Goal: Task Accomplishment & Management: Use online tool/utility

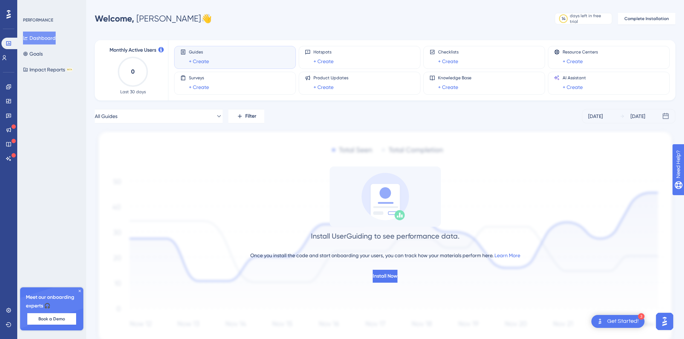
click at [184, 64] on div "Guides + Create" at bounding box center [235, 57] width 110 height 17
click at [200, 62] on link "+ Create" at bounding box center [199, 61] width 20 height 9
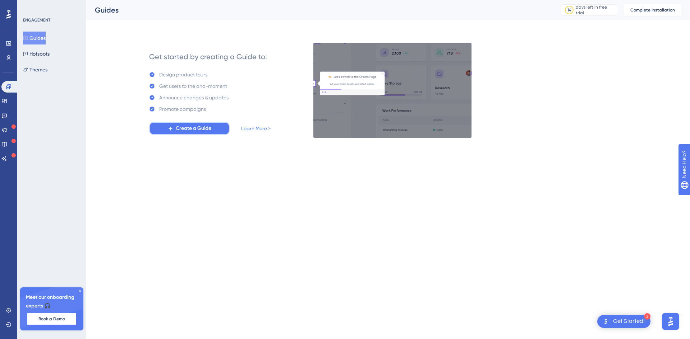
click at [207, 132] on span "Create a Guide" at bounding box center [194, 128] width 36 height 9
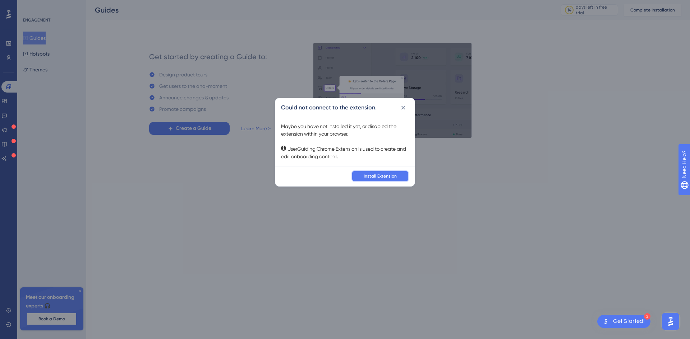
click at [375, 175] on span "Install Extension" at bounding box center [380, 177] width 33 height 6
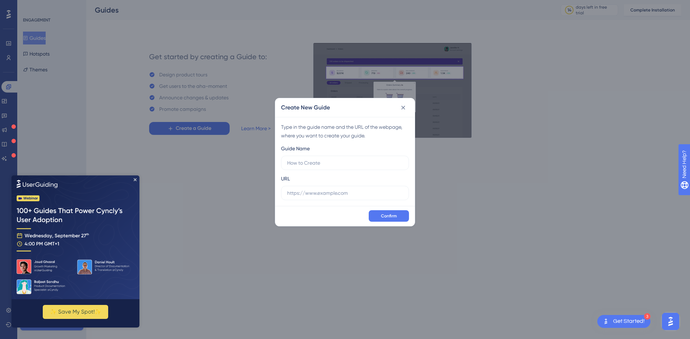
click at [542, 132] on div "Create New Guide Type in the guide name and the URL of the webpage, where you w…" at bounding box center [345, 169] width 690 height 339
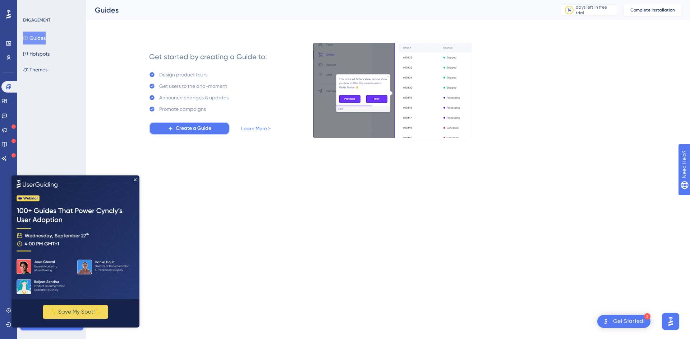
click at [213, 130] on button "Create a Guide" at bounding box center [189, 128] width 80 height 13
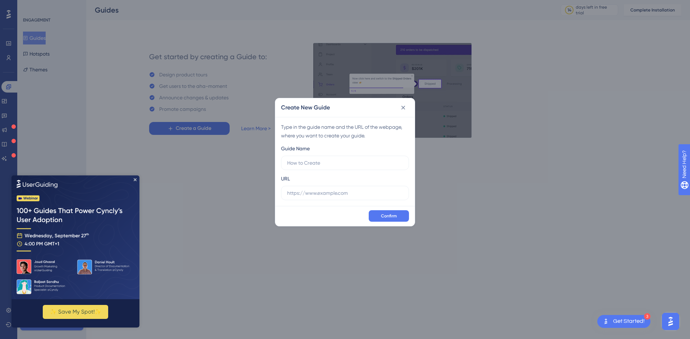
click at [135, 180] on icon "Close Preview" at bounding box center [135, 179] width 3 height 3
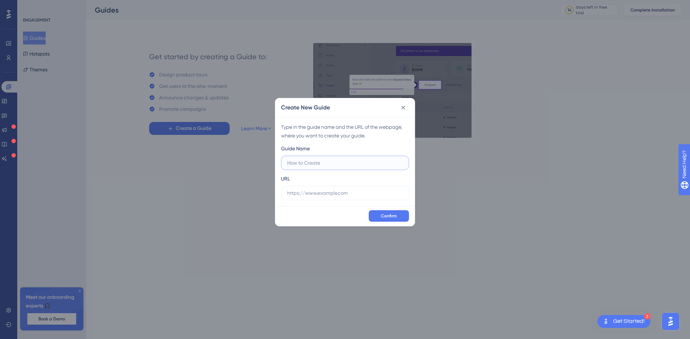
click at [324, 166] on input "text" at bounding box center [345, 163] width 116 height 8
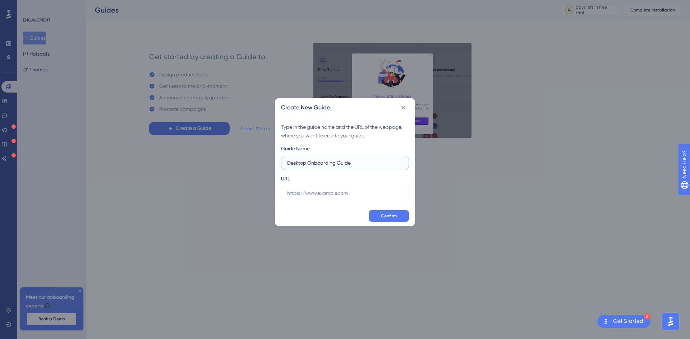
type input "Desktop Onboarding Guide"
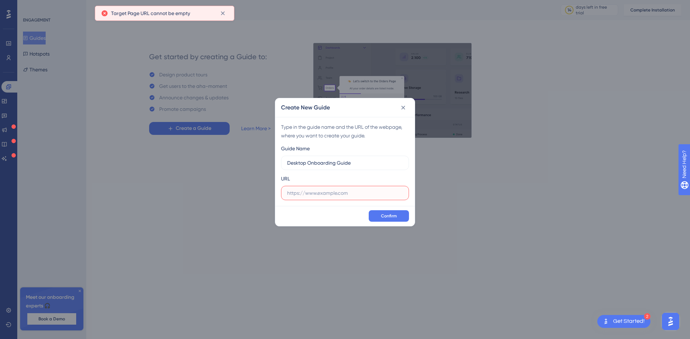
click at [350, 190] on input "text" at bounding box center [345, 193] width 116 height 8
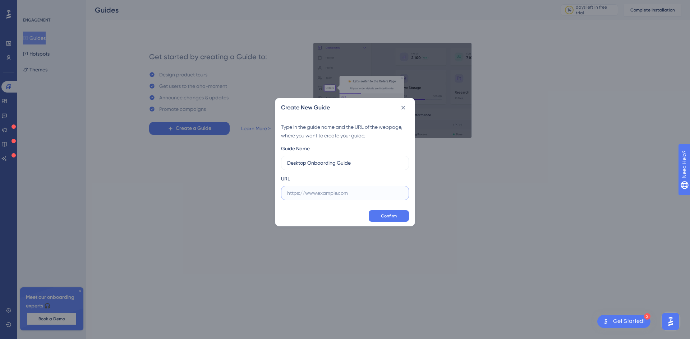
paste input "[URL][DOMAIN_NAME]"
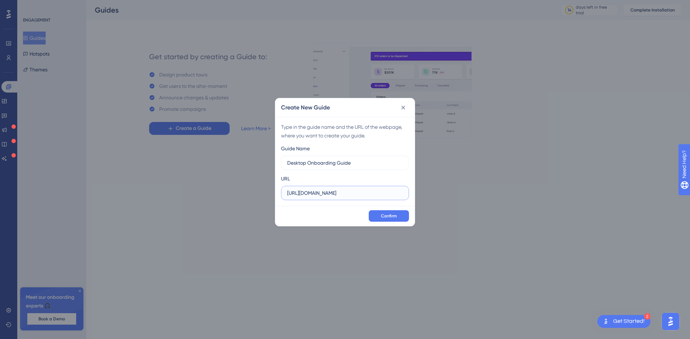
type input "[URL][DOMAIN_NAME]"
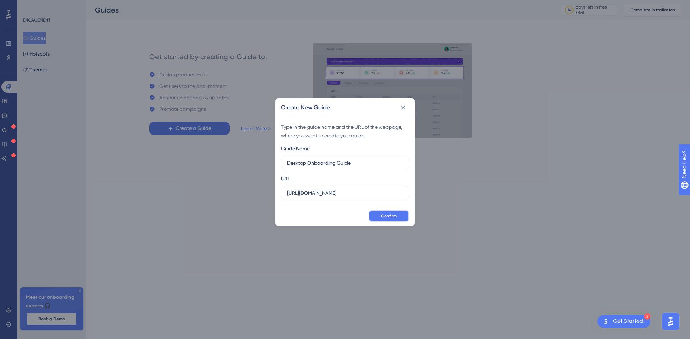
click at [399, 217] on button "Confirm" at bounding box center [389, 216] width 40 height 11
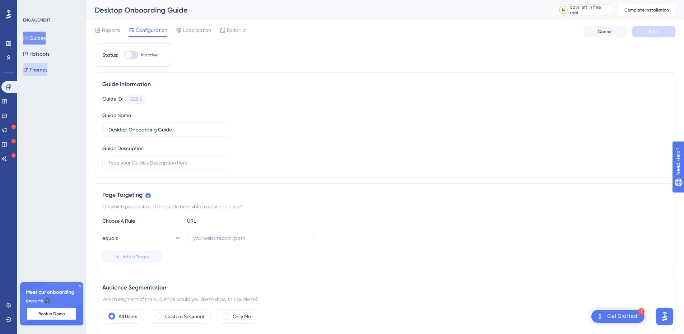
click at [43, 71] on button "Themes" at bounding box center [35, 69] width 24 height 13
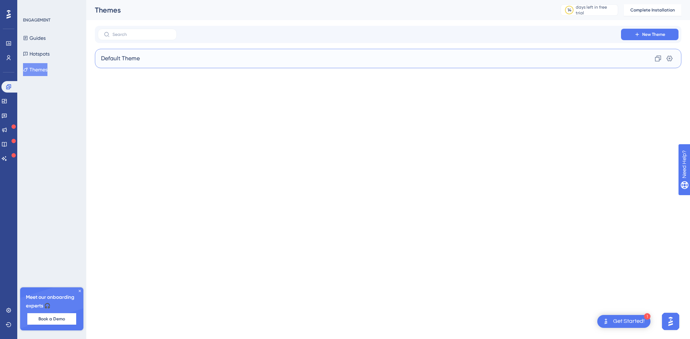
click at [165, 64] on div "Default Theme Clone Settings" at bounding box center [388, 58] width 586 height 19
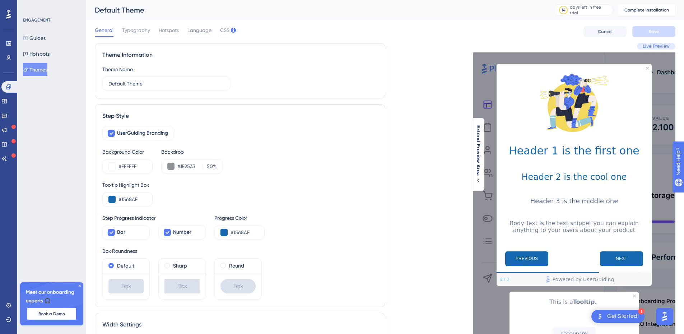
click at [138, 32] on span "Typography" at bounding box center [136, 30] width 28 height 9
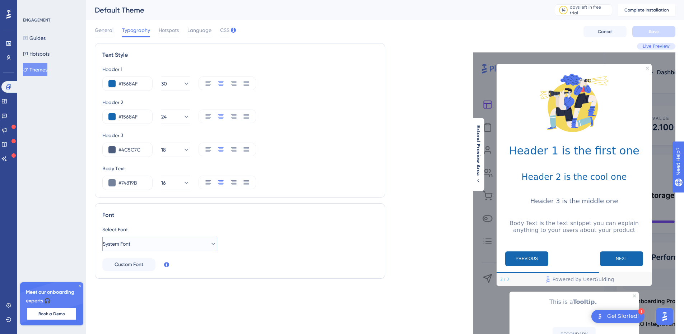
click at [211, 243] on icon at bounding box center [213, 243] width 7 height 7
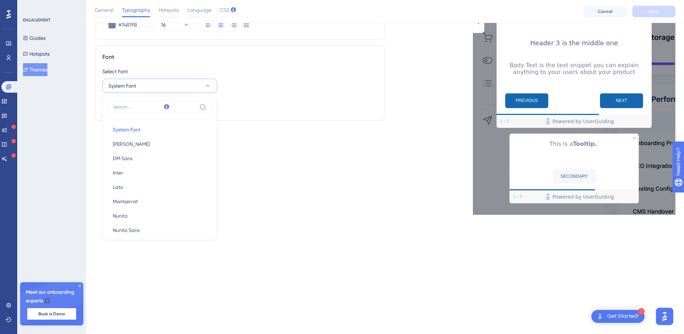
click at [274, 123] on div "Font Select Font System Font System Font System Font [PERSON_NAME] [PERSON_NAME…" at bounding box center [240, 85] width 291 height 81
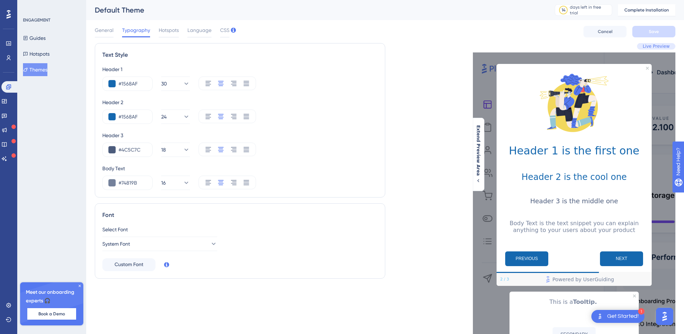
click at [174, 34] on span "Hotspots" at bounding box center [169, 30] width 20 height 9
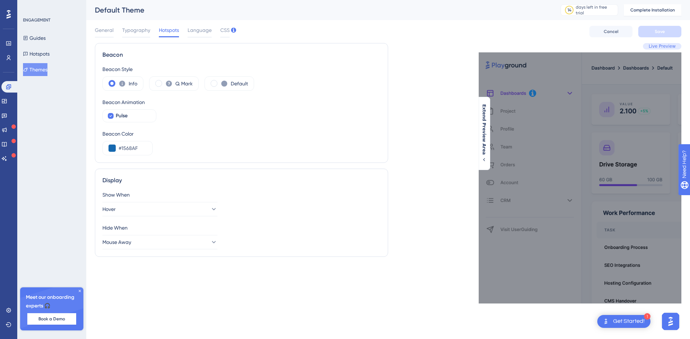
click at [159, 84] on span at bounding box center [158, 83] width 7 height 7
click at [164, 81] on input "radio" at bounding box center [164, 81] width 0 height 0
click at [103, 84] on div "Info" at bounding box center [122, 84] width 41 height 14
click at [224, 85] on icon at bounding box center [224, 84] width 6 height 6
click at [130, 84] on label "Info" at bounding box center [133, 83] width 9 height 9
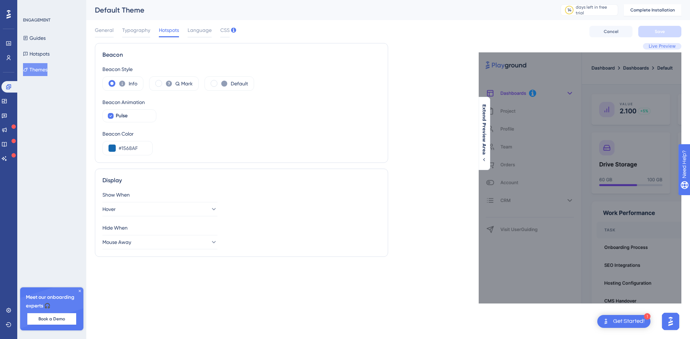
click at [133, 115] on div "Pulse" at bounding box center [133, 116] width 34 height 9
checkbox input "true"
click at [228, 128] on div "Beacon Style Info Q. Mark Default Beacon Animation Pulse Beacon Color #1568AF" at bounding box center [241, 110] width 278 height 91
click at [176, 208] on button "Hover" at bounding box center [159, 209] width 115 height 14
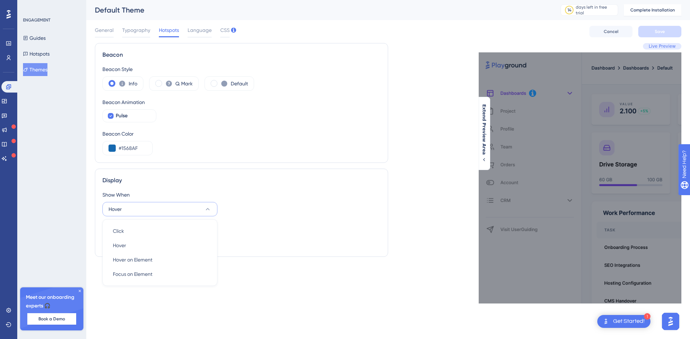
click at [186, 186] on div "Display Show When Hover Click Click Hover Hover Hover on Element Hover on Eleme…" at bounding box center [241, 213] width 293 height 88
click at [201, 31] on span "Language" at bounding box center [200, 30] width 24 height 9
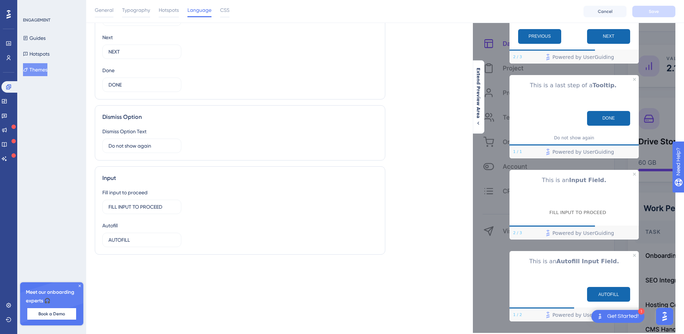
scroll to position [72, 0]
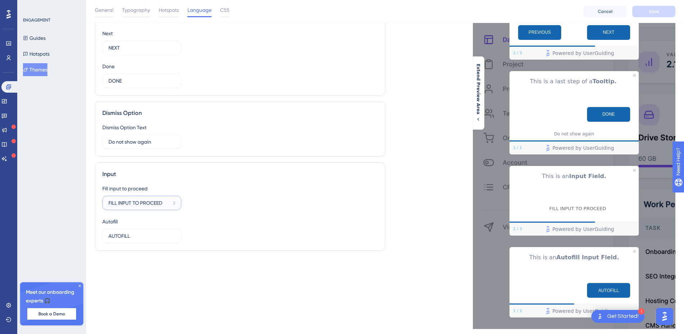
click at [136, 200] on input "FILL INPUT TO PROCEED" at bounding box center [139, 203] width 62 height 8
click at [203, 202] on div "Fill input to proceed FILL INPUT TO PROCEED 2 Autofill AUTOFILL 8" at bounding box center [240, 213] width 276 height 59
click at [564, 230] on span "Powered by UserGuiding" at bounding box center [584, 229] width 62 height 9
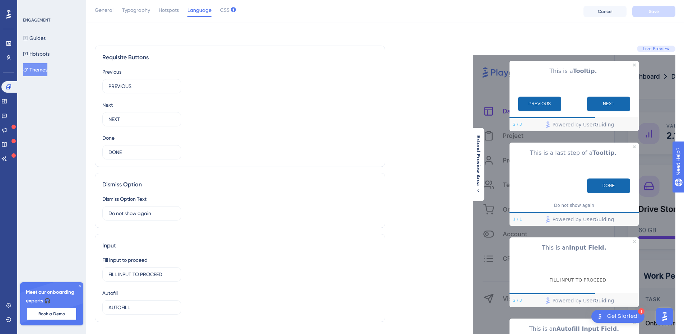
scroll to position [0, 0]
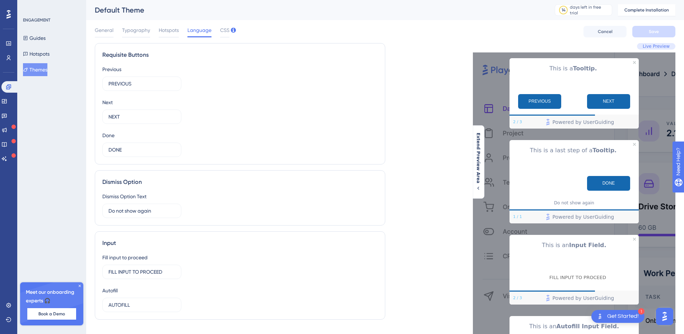
click at [223, 32] on span "CSS" at bounding box center [224, 30] width 9 height 9
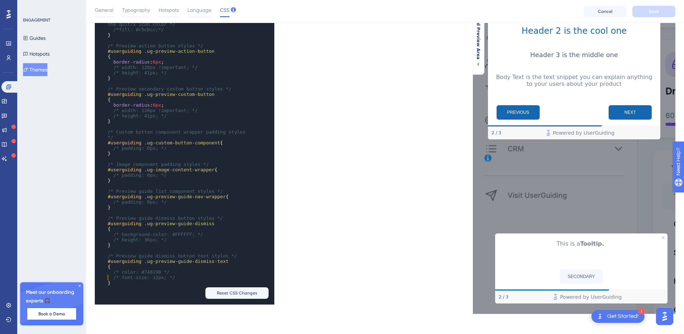
scroll to position [599, 0]
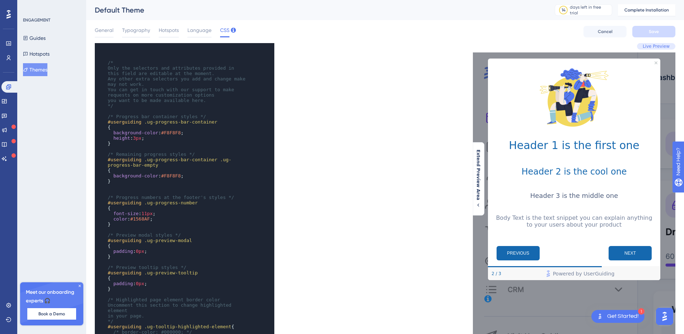
click at [175, 28] on span "Hotspots" at bounding box center [169, 30] width 20 height 9
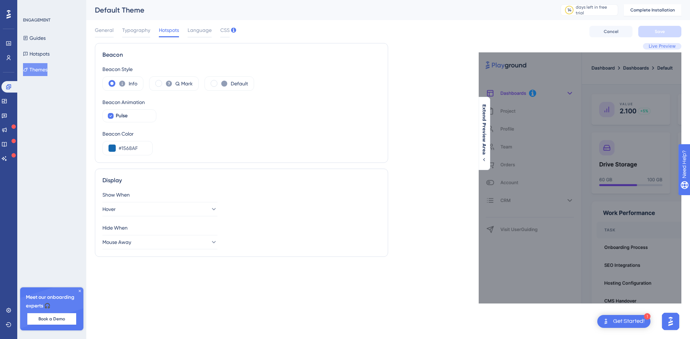
click at [137, 33] on span "Typography" at bounding box center [136, 30] width 28 height 9
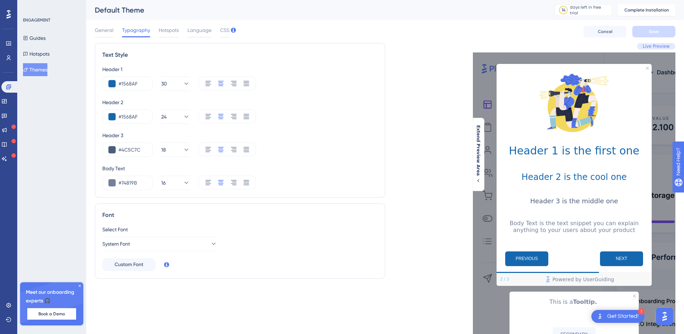
click at [105, 34] on span "General" at bounding box center [104, 30] width 19 height 9
